Goal: Check status: Check status

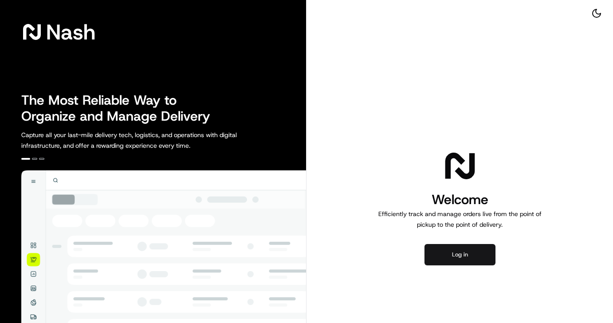
click at [453, 259] on button "Log in" at bounding box center [459, 254] width 71 height 21
